Goal: Navigation & Orientation: Find specific page/section

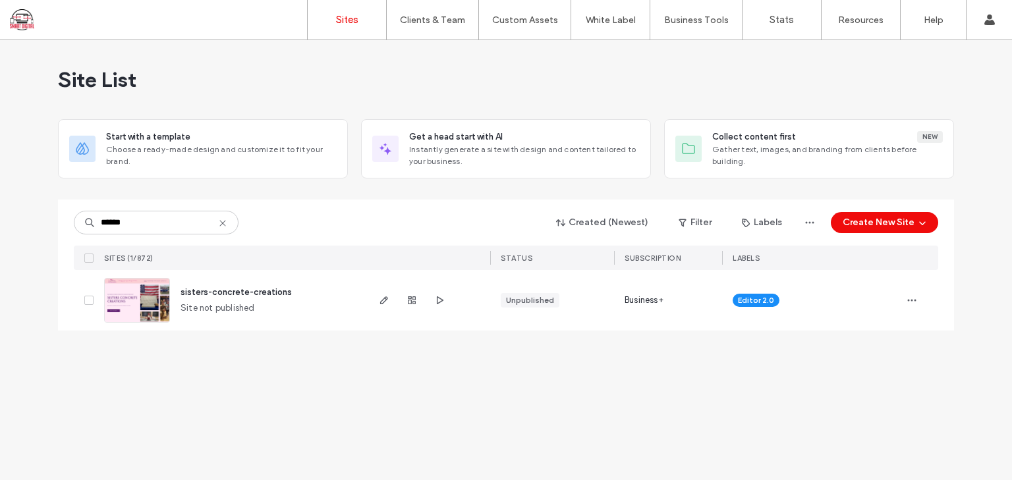
type input "******"
click at [152, 303] on img at bounding box center [137, 324] width 65 height 90
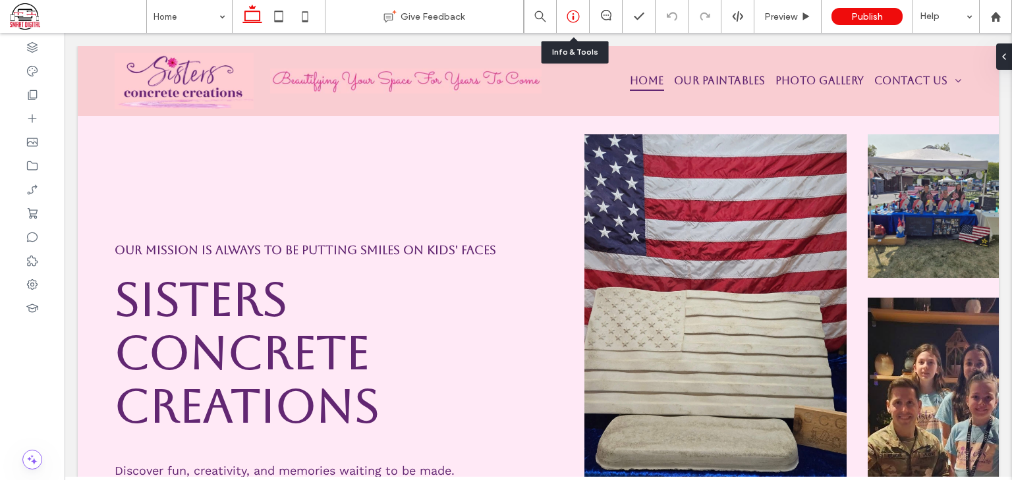
click at [572, 14] on icon at bounding box center [573, 16] width 13 height 13
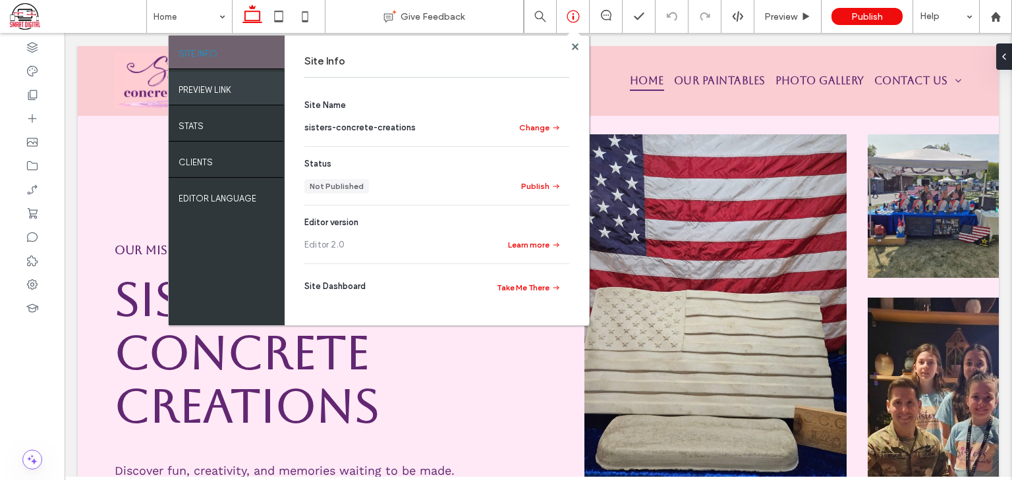
click at [225, 89] on label "PREVIEW LINK" at bounding box center [205, 86] width 53 height 16
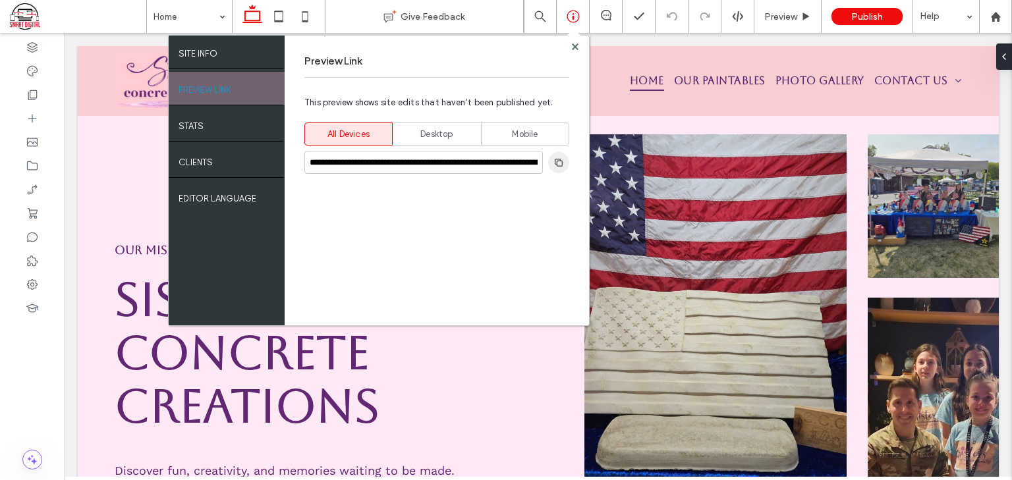
click at [558, 163] on use "button" at bounding box center [559, 162] width 8 height 8
click at [575, 47] on use at bounding box center [574, 46] width 7 height 7
